Goal: Information Seeking & Learning: Learn about a topic

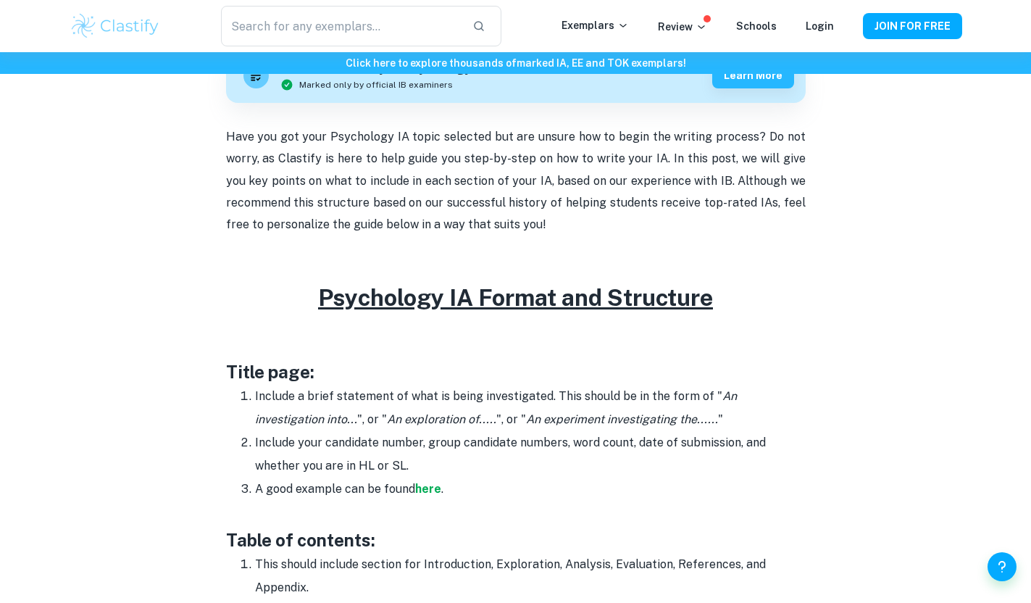
scroll to position [465, 0]
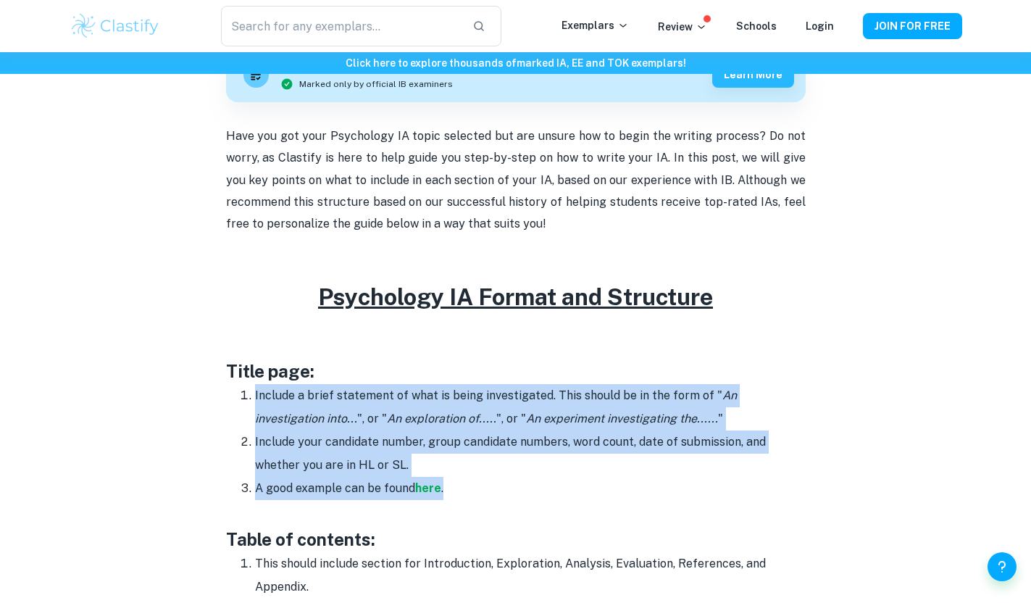
drag, startPoint x: 432, startPoint y: 378, endPoint x: 504, endPoint y: 494, distance: 137.0
click at [504, 494] on li "A good example can be found here ." at bounding box center [530, 488] width 551 height 23
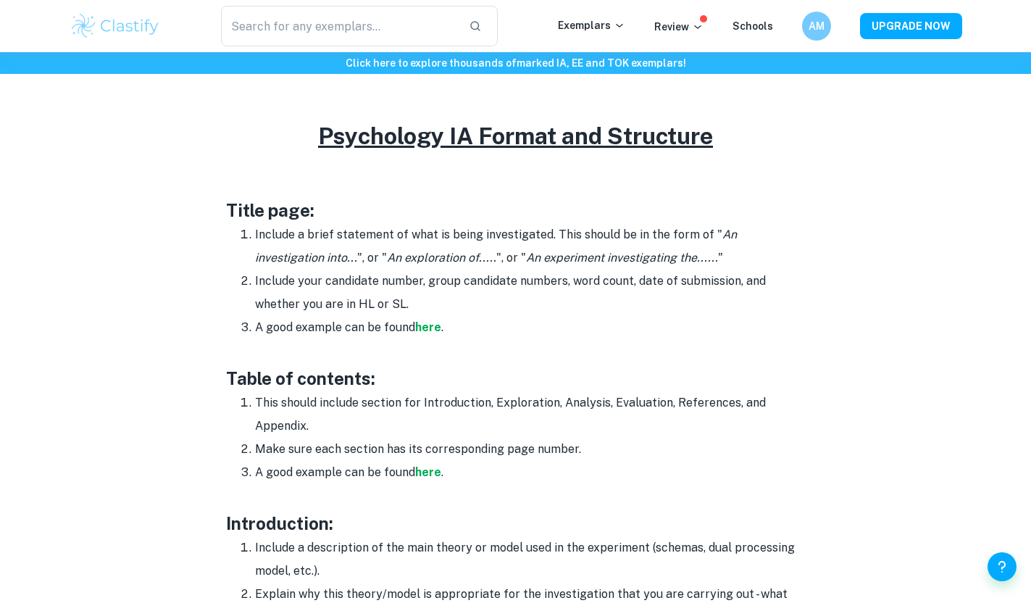
scroll to position [407, 0]
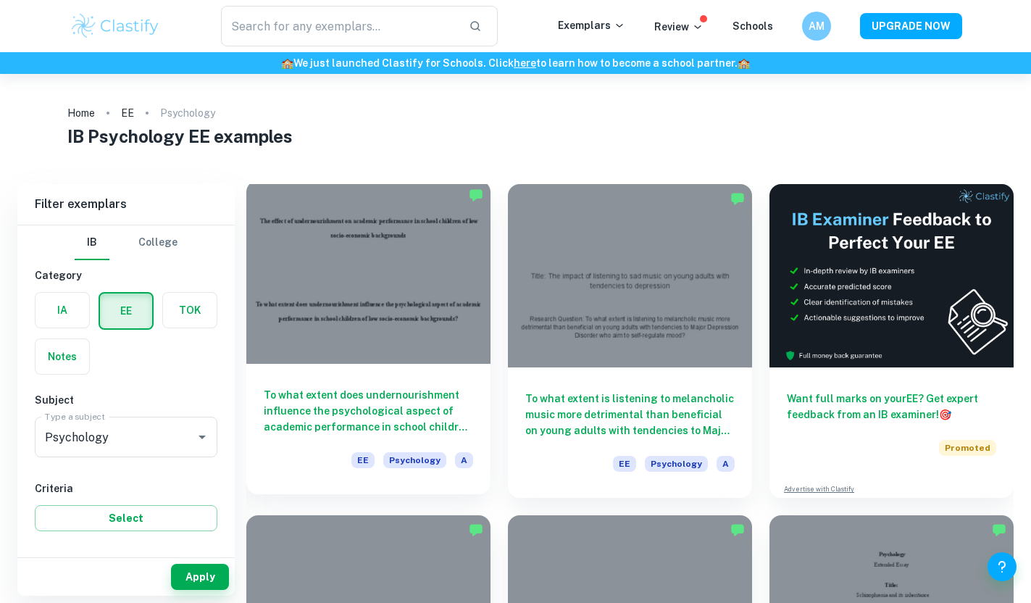
click at [402, 393] on h6 "To what extent does undernourishment influence the psychological aspect of acad…" at bounding box center [368, 411] width 209 height 48
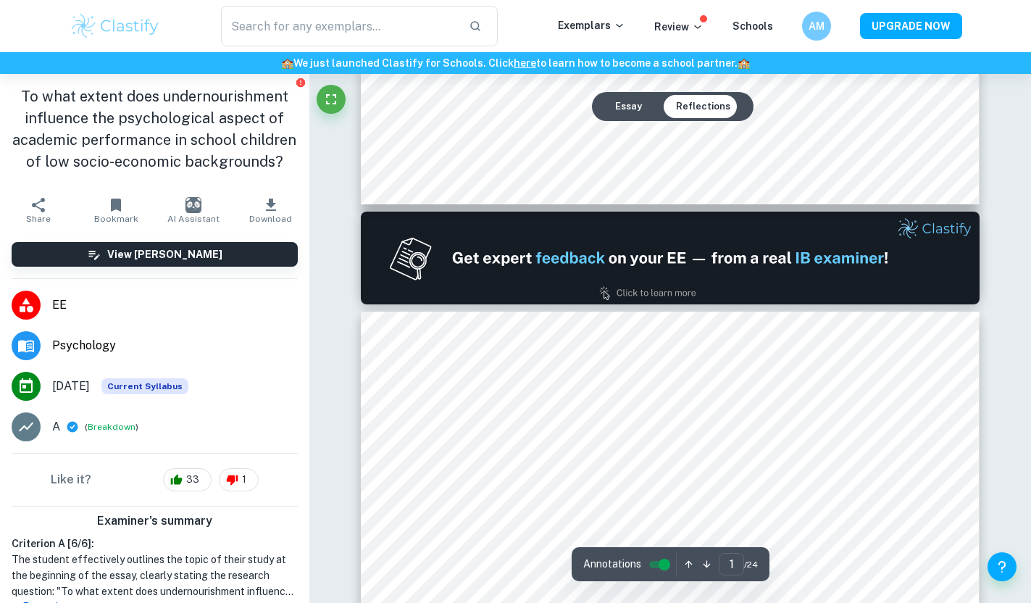
type input "2"
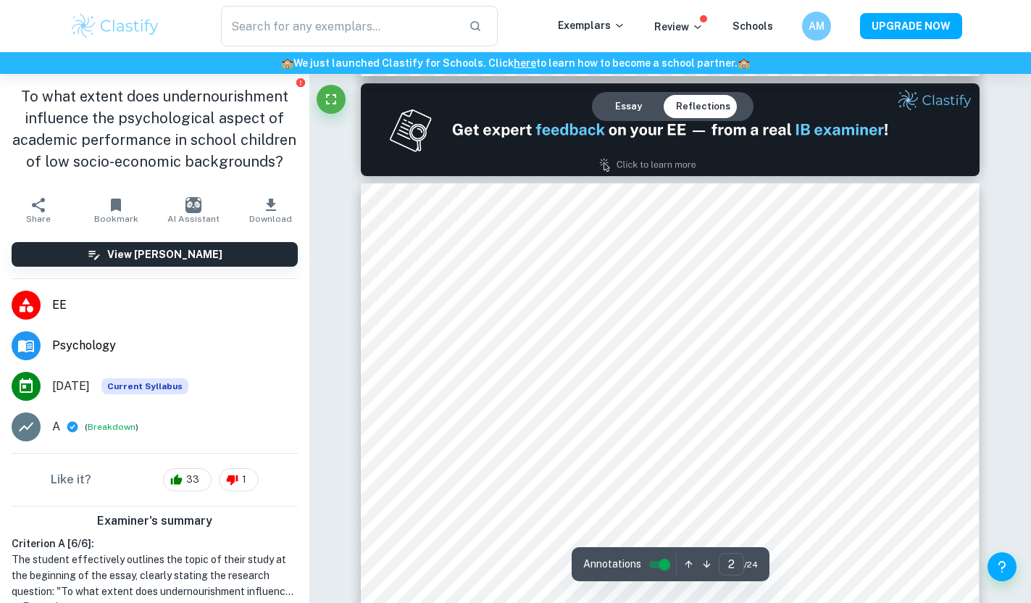
scroll to position [890, 0]
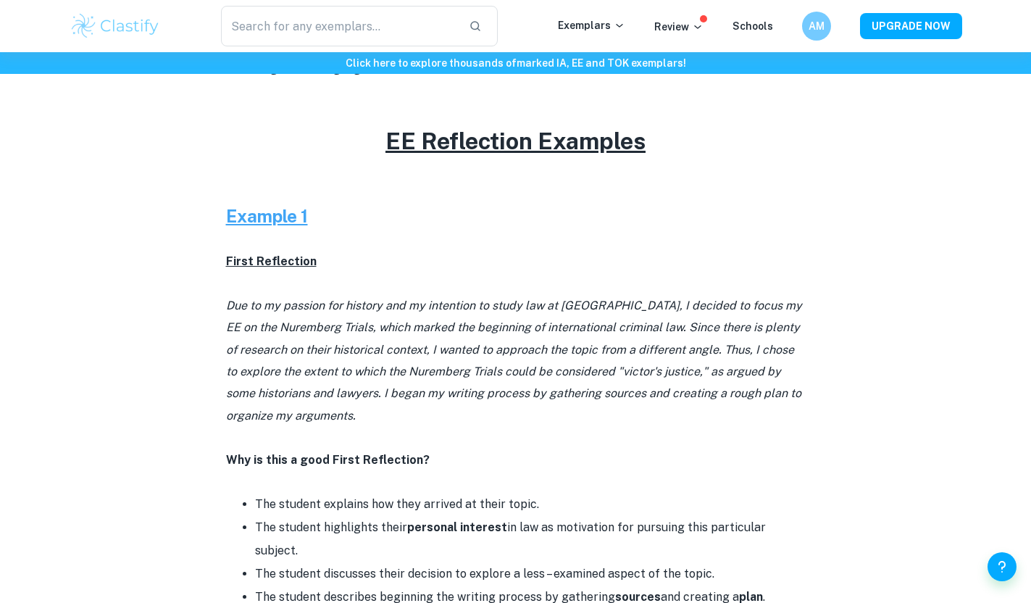
scroll to position [580, 0]
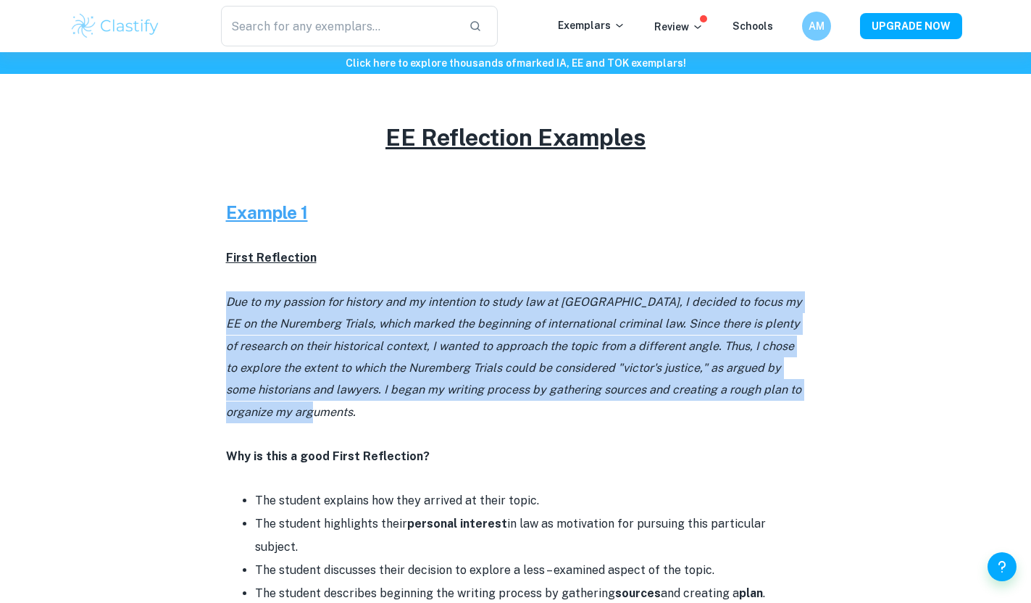
drag, startPoint x: 344, startPoint y: 274, endPoint x: 417, endPoint y: 406, distance: 151.2
click at [422, 406] on p "Due to my passion for history and my intention to study law at [GEOGRAPHIC_DATA…" at bounding box center [516, 357] width 580 height 132
drag, startPoint x: 422, startPoint y: 406, endPoint x: 422, endPoint y: 288, distance: 118.1
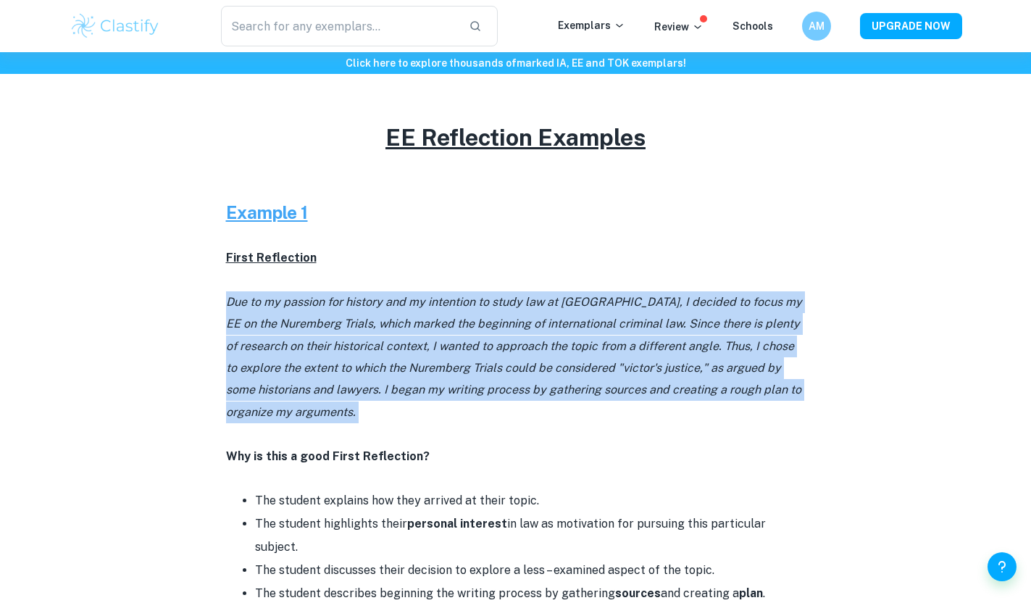
click at [422, 288] on p at bounding box center [516, 280] width 580 height 22
drag, startPoint x: 417, startPoint y: 288, endPoint x: 591, endPoint y: 413, distance: 213.8
click at [591, 413] on p "Due to my passion for history and my intention to study law at [GEOGRAPHIC_DATA…" at bounding box center [516, 357] width 580 height 132
